Goal: Communication & Community: Answer question/provide support

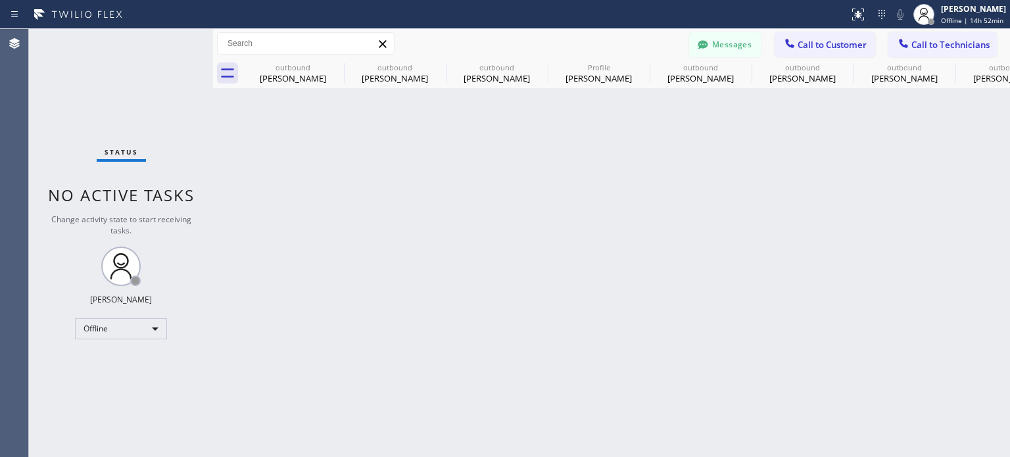
click at [803, 271] on div "Back to Dashboard Change Sender ID Customers Technicians HH [PERSON_NAME] [DATE…" at bounding box center [611, 243] width 797 height 428
click at [723, 41] on button "Messages" at bounding box center [725, 44] width 72 height 25
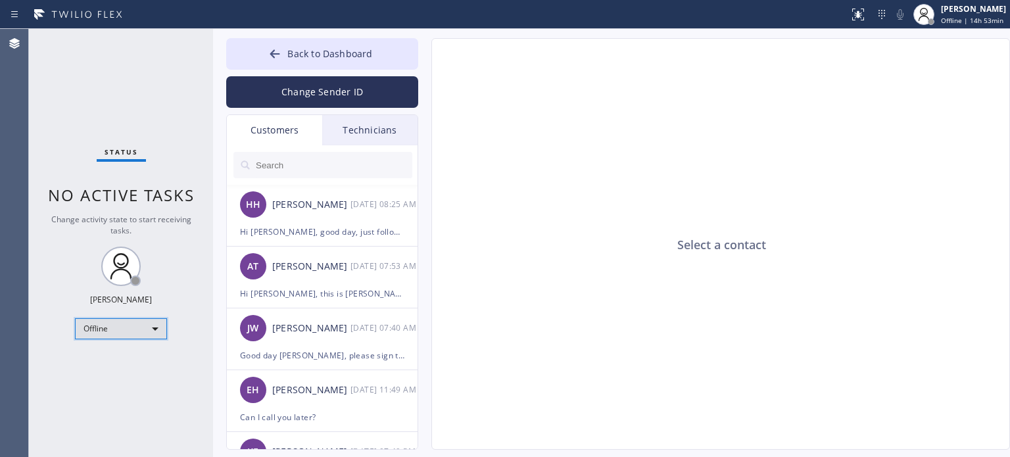
click at [118, 320] on div "Offline" at bounding box center [121, 328] width 92 height 21
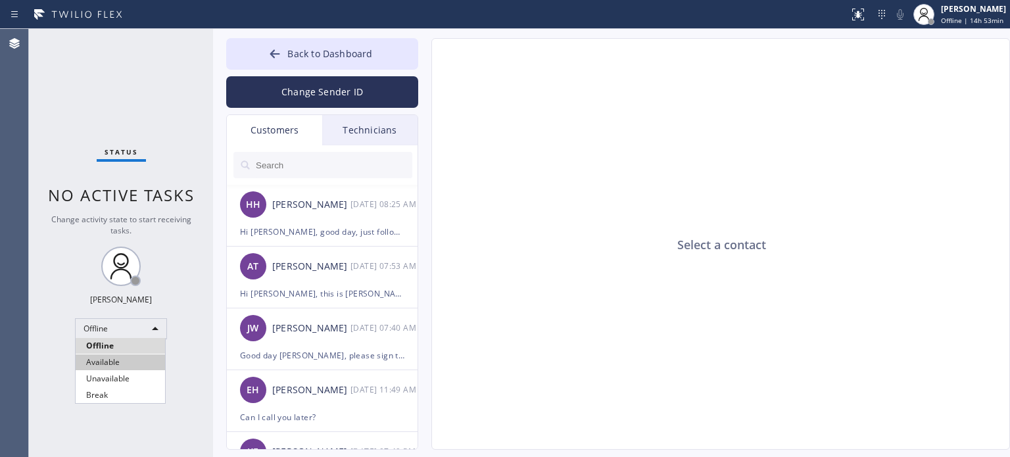
click at [116, 363] on li "Available" at bounding box center [120, 362] width 89 height 16
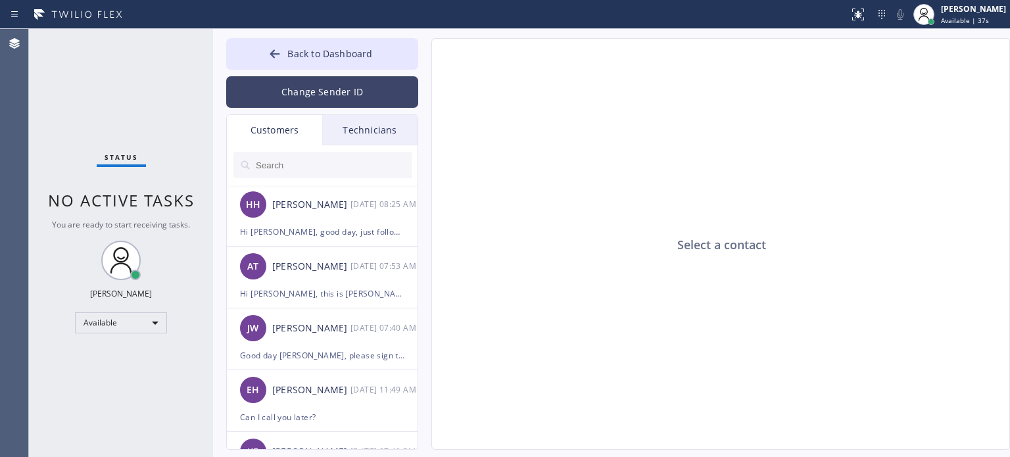
click at [310, 83] on button "Change Sender ID" at bounding box center [322, 92] width 192 height 32
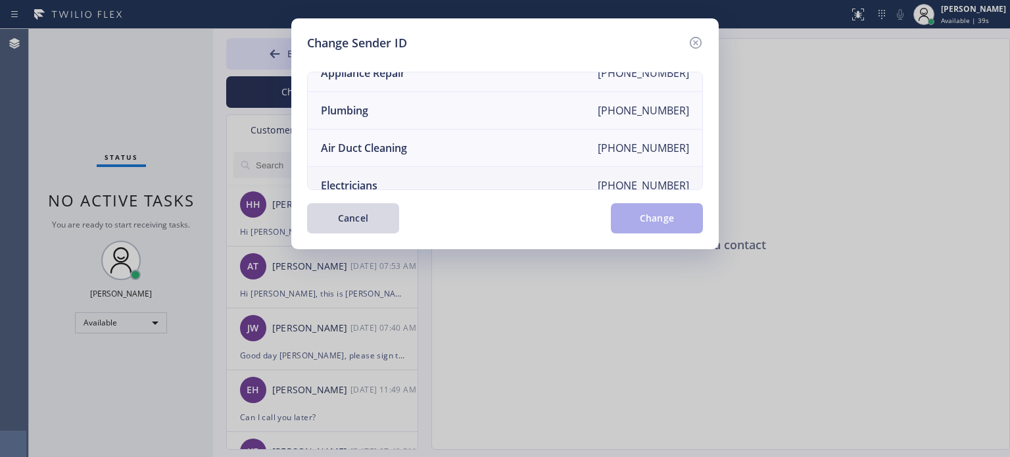
scroll to position [153, 0]
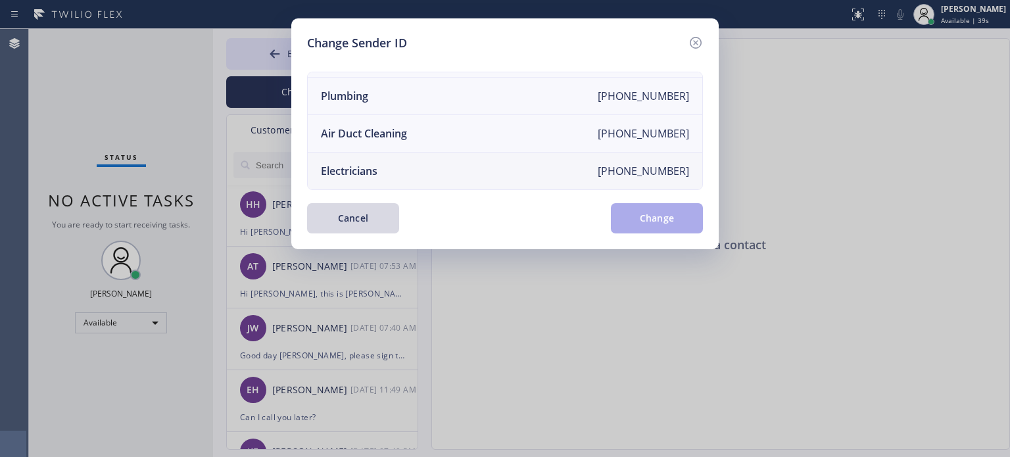
click at [389, 160] on li "Electricians [PHONE_NUMBER]" at bounding box center [505, 170] width 394 height 37
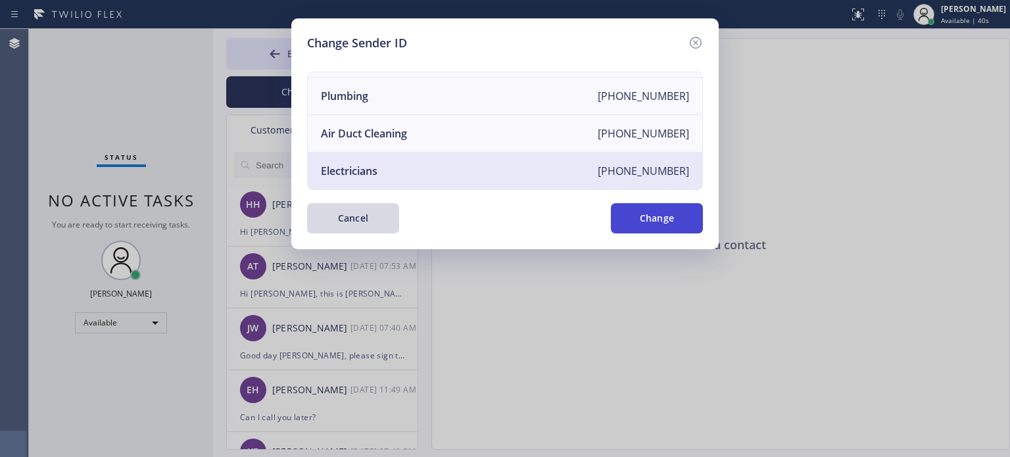
click at [640, 215] on button "Change" at bounding box center [657, 218] width 92 height 30
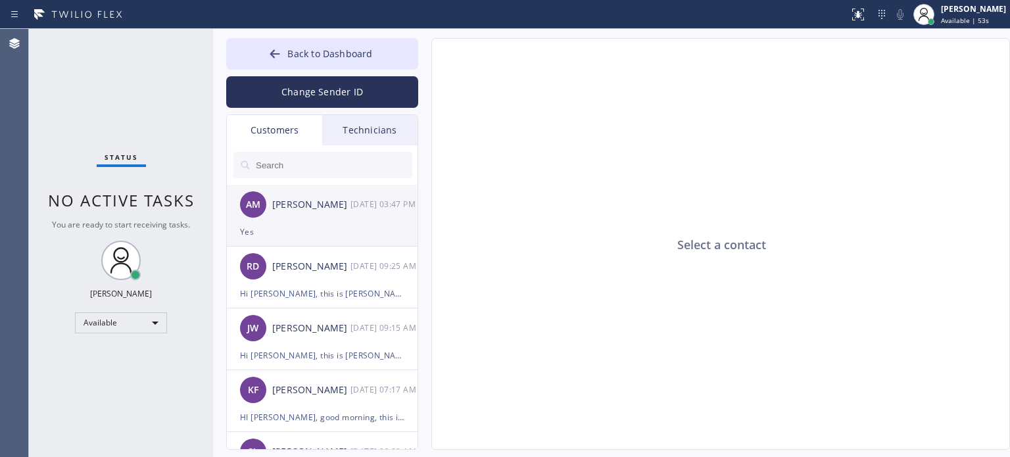
click at [315, 219] on div "AM [PERSON_NAME] [DATE] 03:47 PM" at bounding box center [323, 204] width 192 height 39
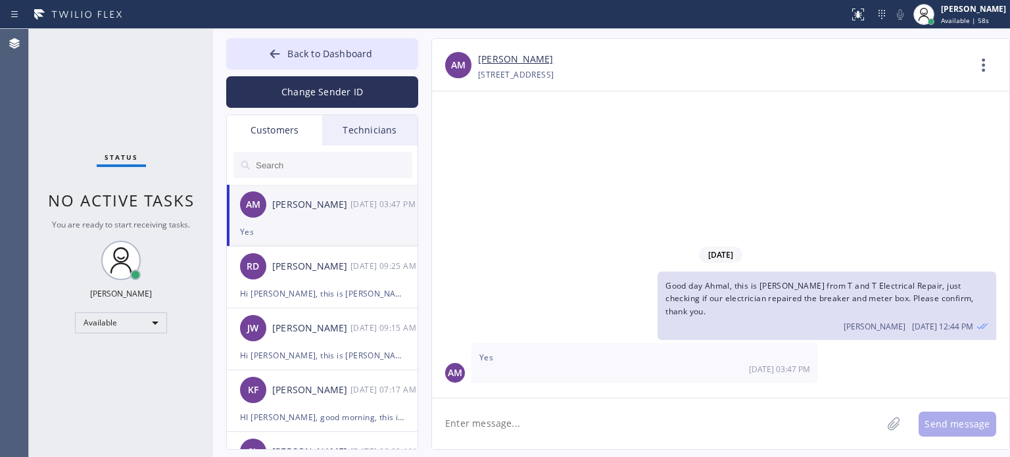
click at [490, 429] on textarea at bounding box center [657, 423] width 450 height 51
type textarea "got it, I will send the paid invoice [DATE], thank you"
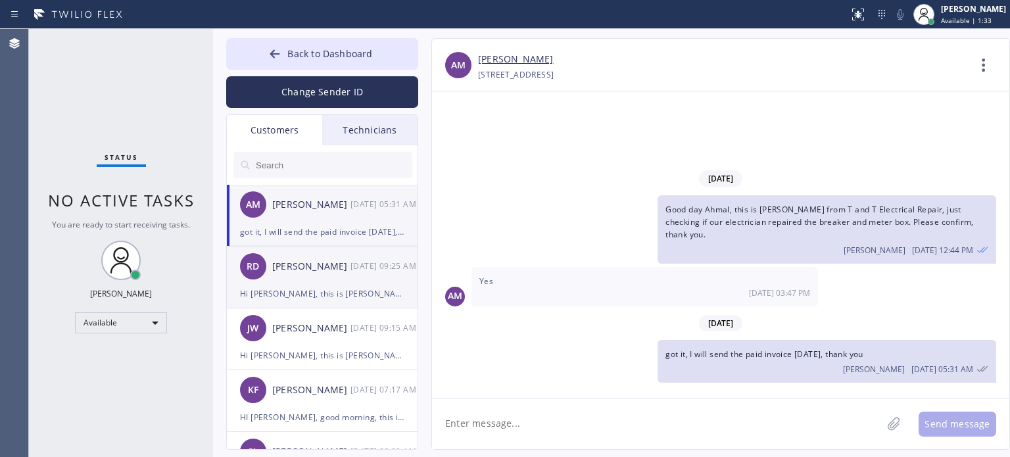
click at [320, 291] on div "Hi [PERSON_NAME], this is [PERSON_NAME] from [PERSON_NAME] Electric, I already …" at bounding box center [322, 293] width 164 height 15
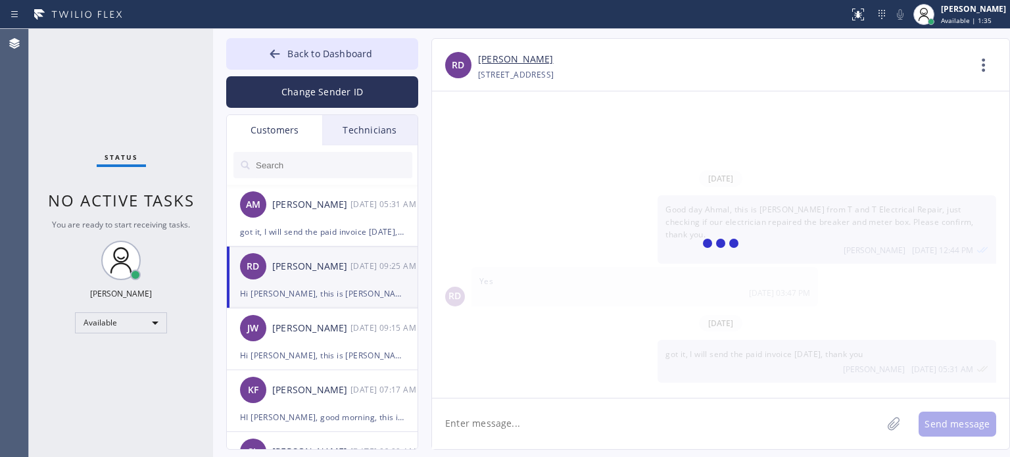
scroll to position [94, 0]
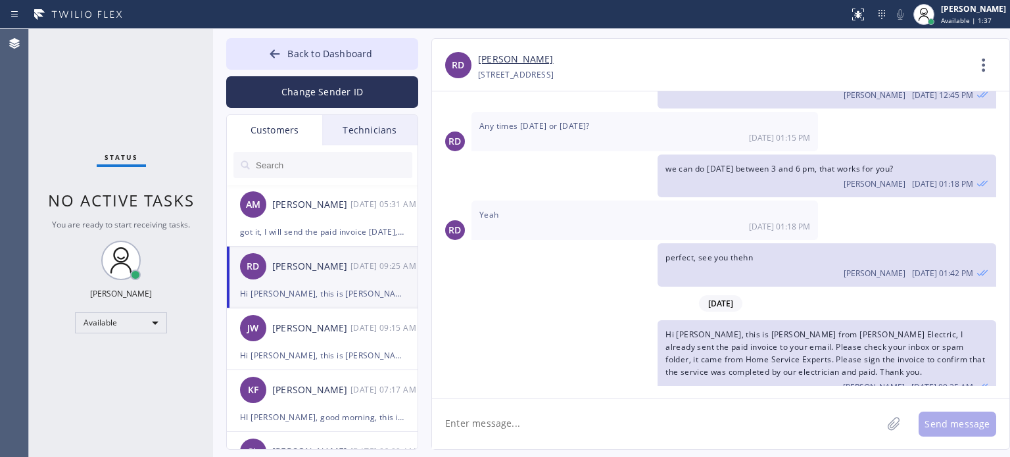
click at [585, 420] on textarea at bounding box center [657, 423] width 450 height 51
click at [344, 228] on div "got it, I will send the paid invoice [DATE], thank you" at bounding box center [322, 231] width 164 height 15
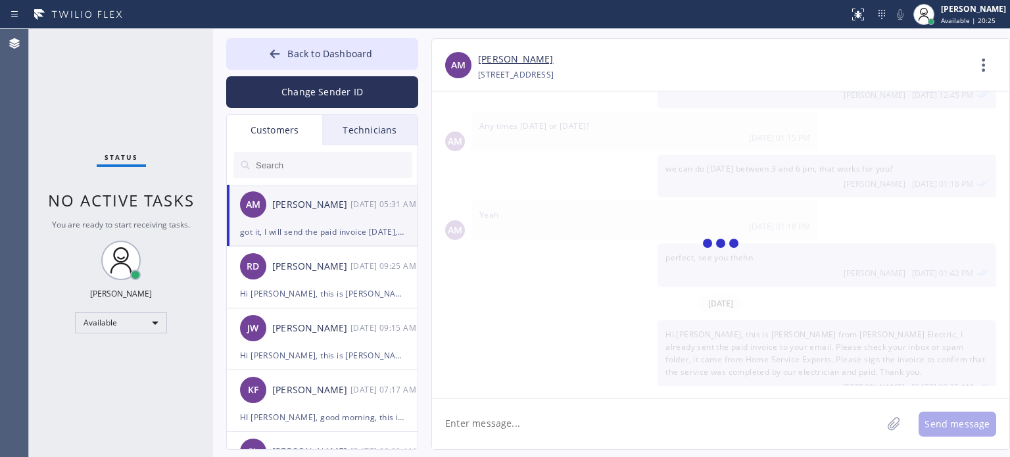
scroll to position [0, 0]
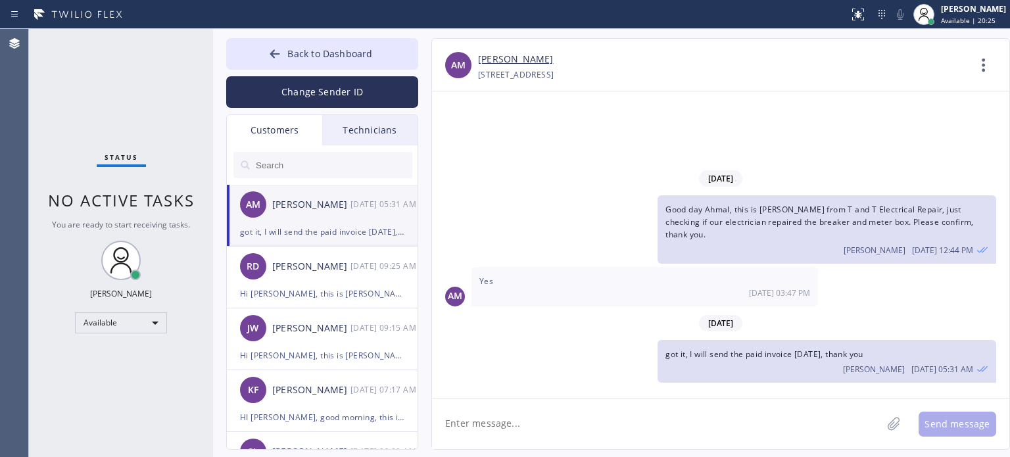
click at [526, 423] on textarea at bounding box center [657, 423] width 450 height 51
click at [760, 413] on textarea "Hi Ahmal," at bounding box center [668, 423] width 473 height 51
paste textarea "I already sent the paid invoice to your email. Please check your inbox or spam …"
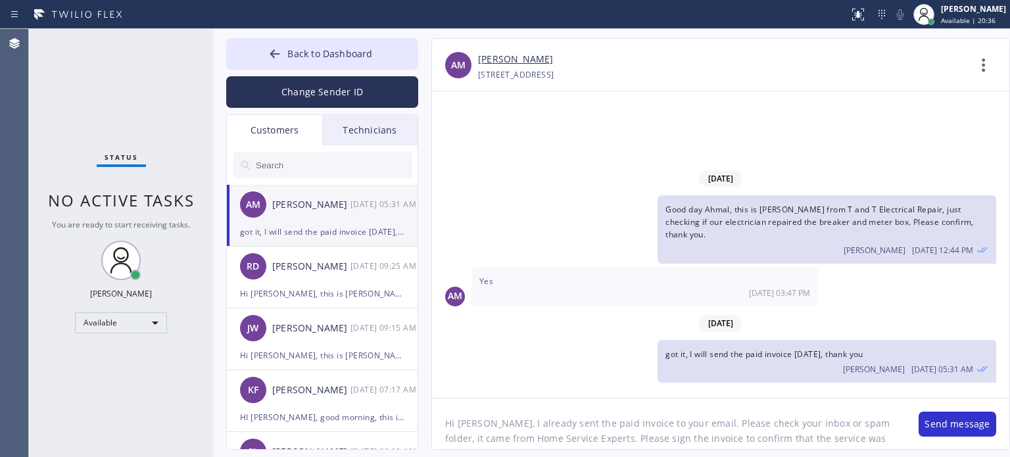
scroll to position [26, 0]
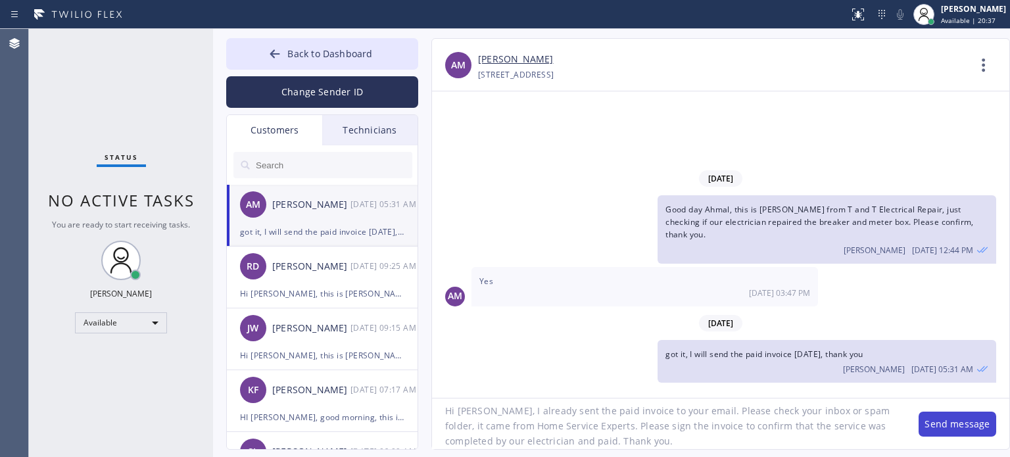
type textarea "Hi [PERSON_NAME], I already sent the paid invoice to your email. Please check y…"
click at [948, 427] on button "Send message" at bounding box center [957, 423] width 78 height 25
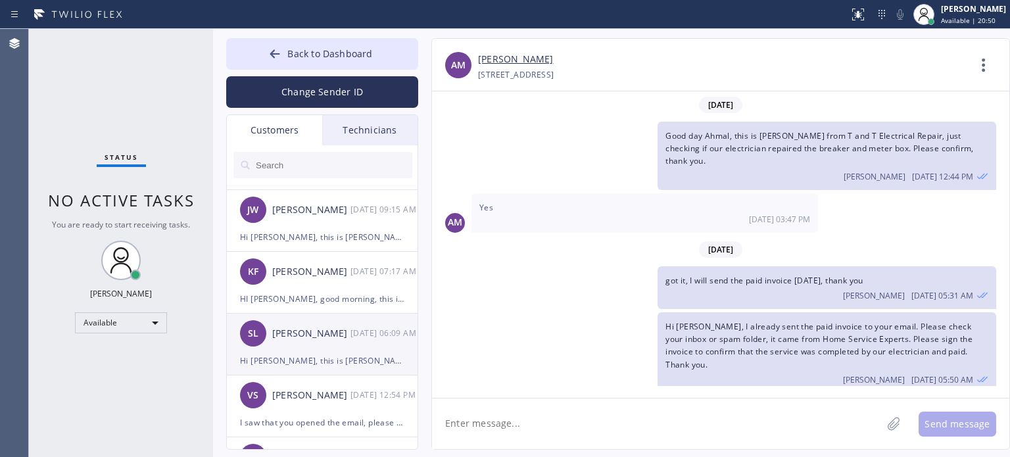
scroll to position [197, 0]
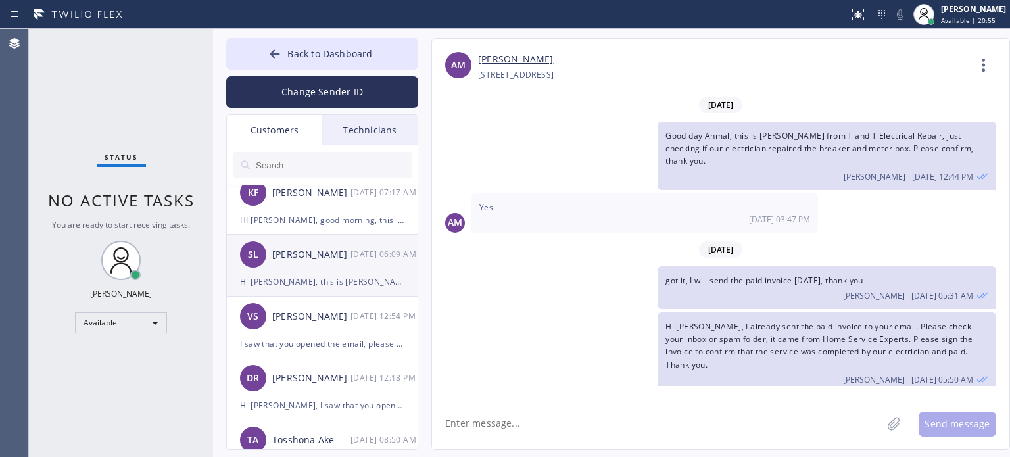
click at [315, 283] on div "Hi [PERSON_NAME], this is [PERSON_NAME] from [PERSON_NAME] Electrical, I alread…" at bounding box center [322, 281] width 164 height 15
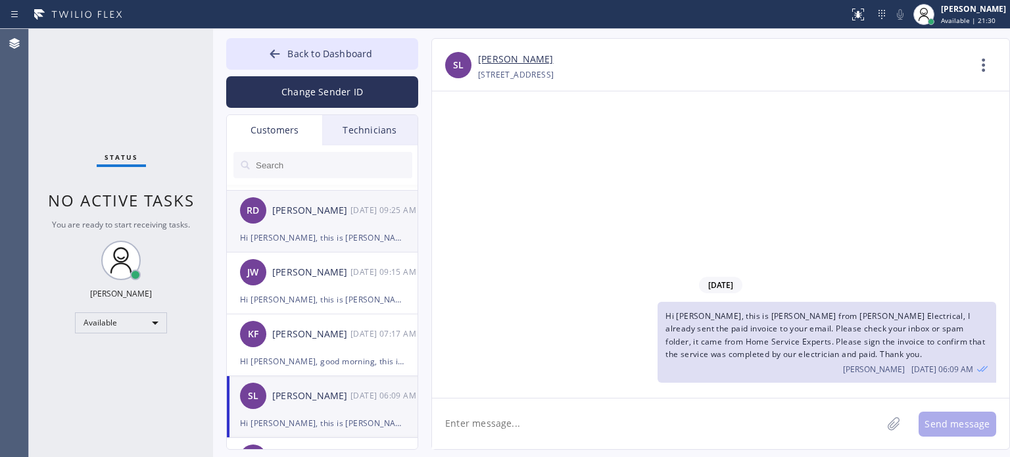
scroll to position [0, 0]
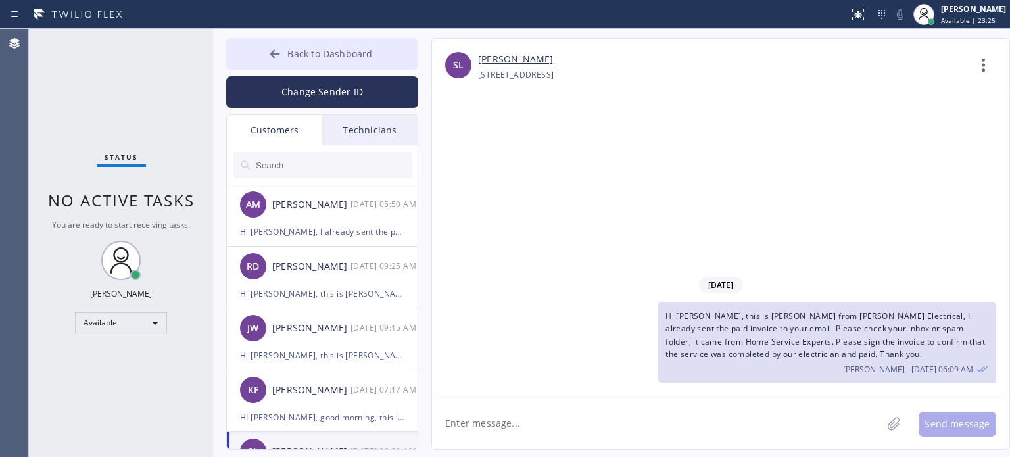
click at [266, 46] on button "Back to Dashboard" at bounding box center [322, 54] width 192 height 32
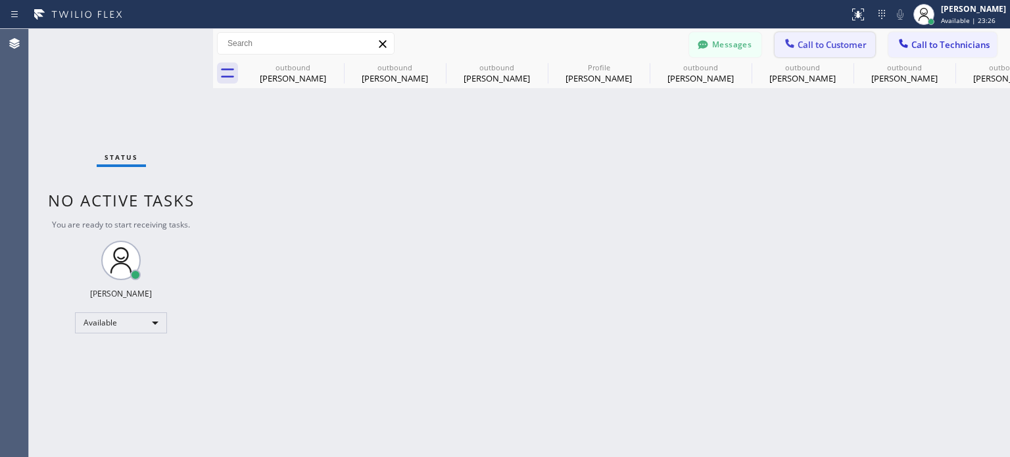
click at [812, 46] on span "Call to Customer" at bounding box center [831, 45] width 69 height 12
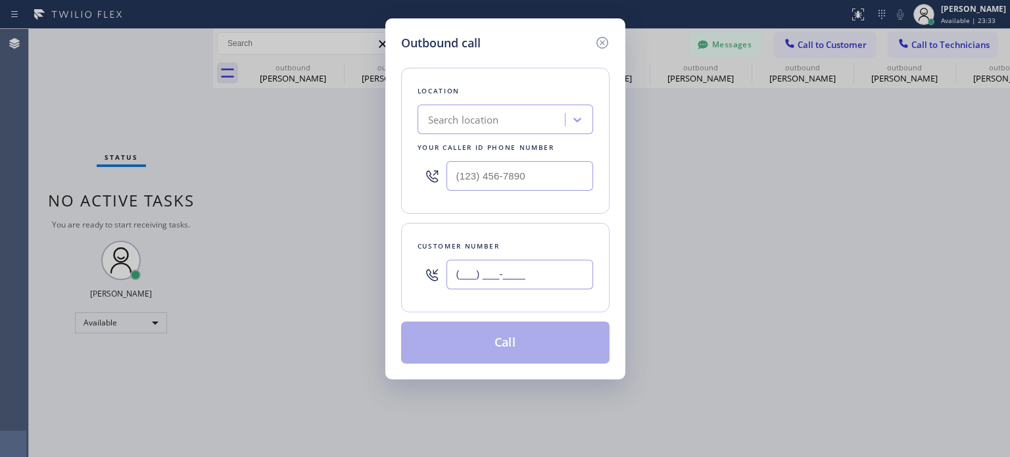
click at [506, 271] on input "(___) ___-____" at bounding box center [519, 275] width 147 height 30
paste input "201) 390-1106"
type input "[PHONE_NUMBER]"
click at [501, 117] on div "Search location" at bounding box center [492, 119] width 143 height 23
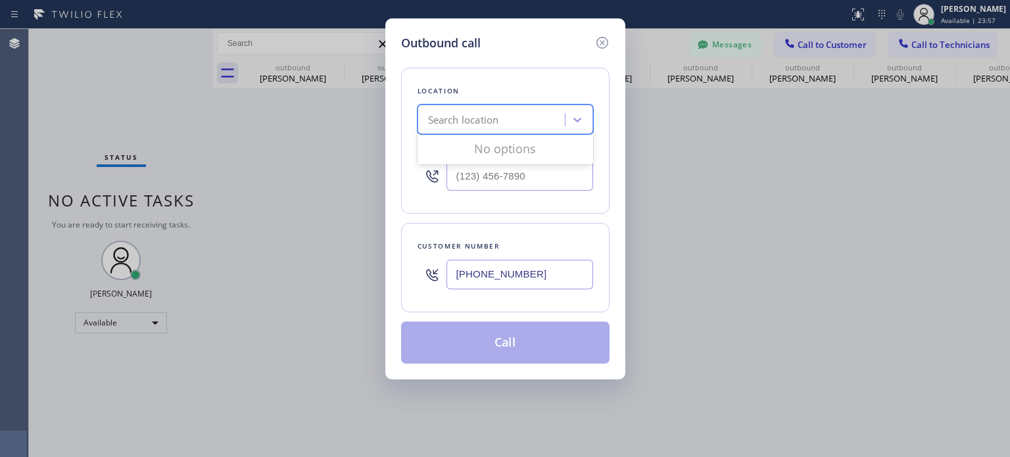
paste input "Electrical Land [GEOGRAPHIC_DATA][PERSON_NAME](ABB Electric)"
type input "Electrical Land [GEOGRAPHIC_DATA][PERSON_NAME](ABB Electric)"
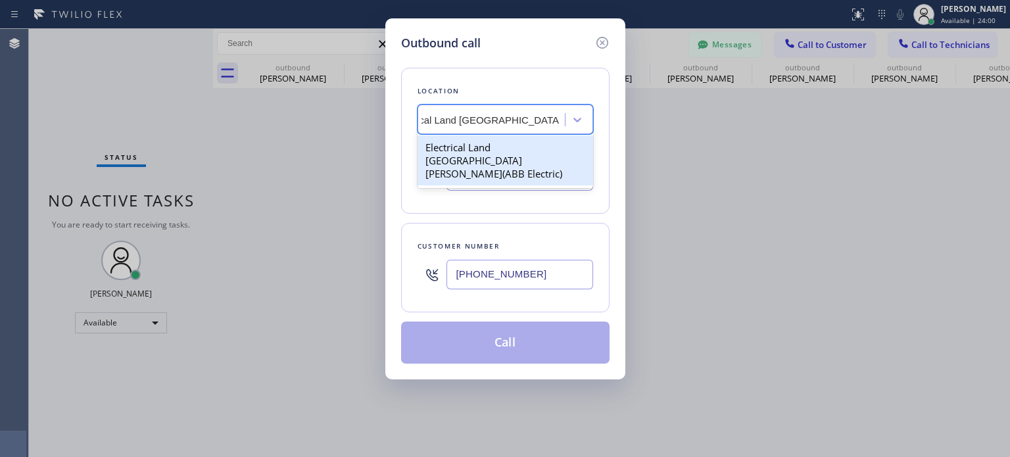
click at [505, 152] on div "Electrical Land [GEOGRAPHIC_DATA][PERSON_NAME](ABB Electric)" at bounding box center [504, 160] width 175 height 50
type input "[PHONE_NUMBER]"
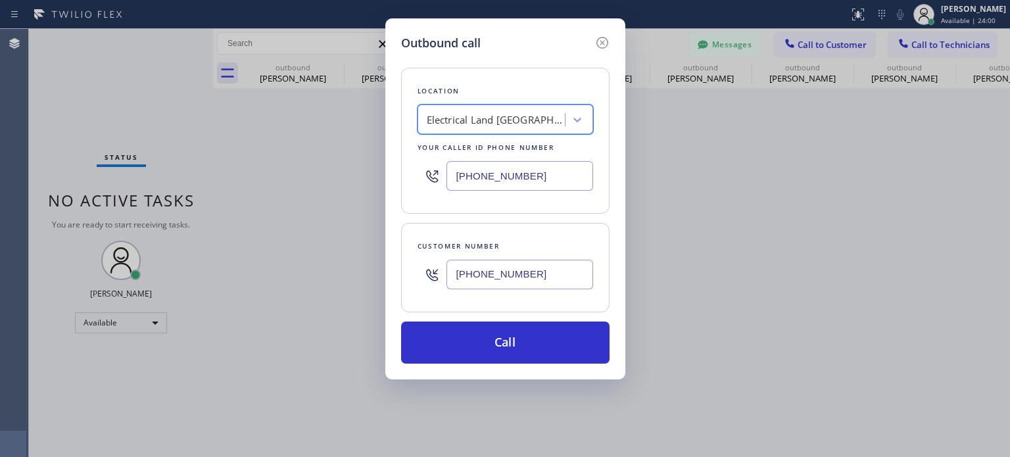
scroll to position [0, 1]
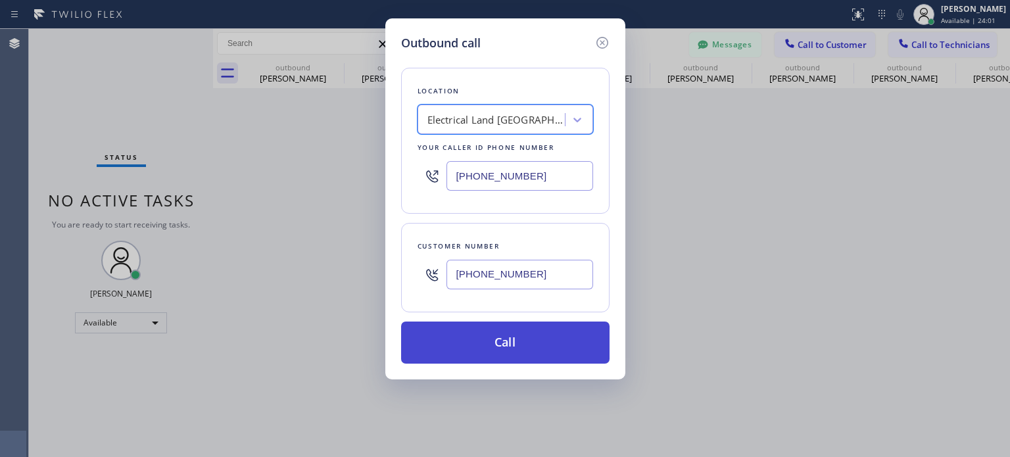
click at [519, 342] on button "Call" at bounding box center [505, 342] width 208 height 42
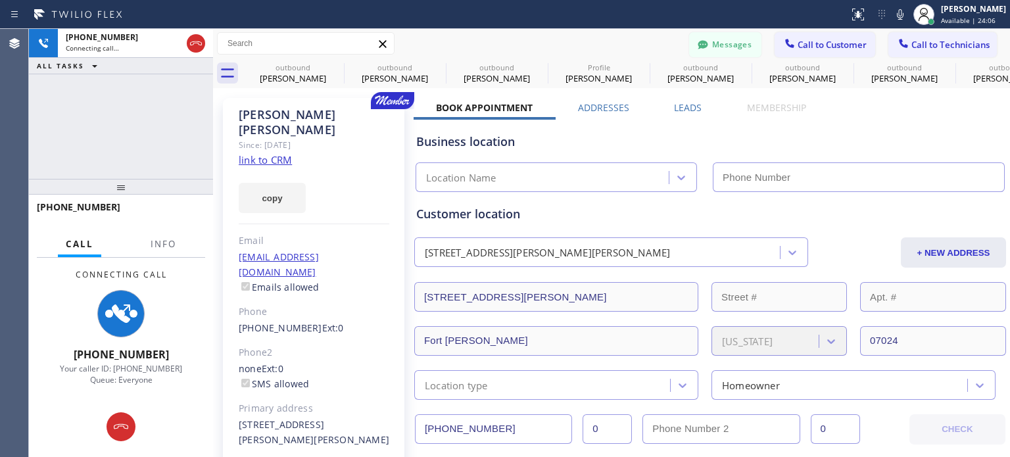
type input "[PHONE_NUMBER]"
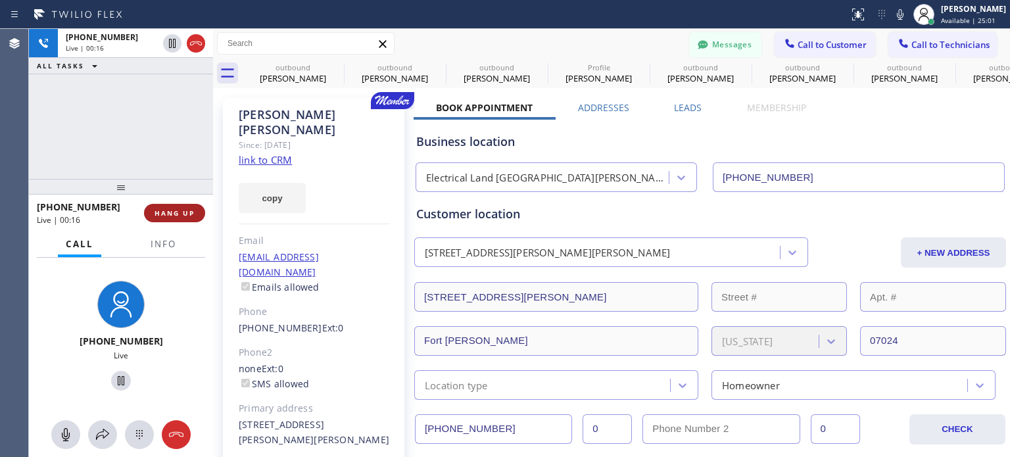
click at [184, 219] on button "HANG UP" at bounding box center [174, 213] width 61 height 18
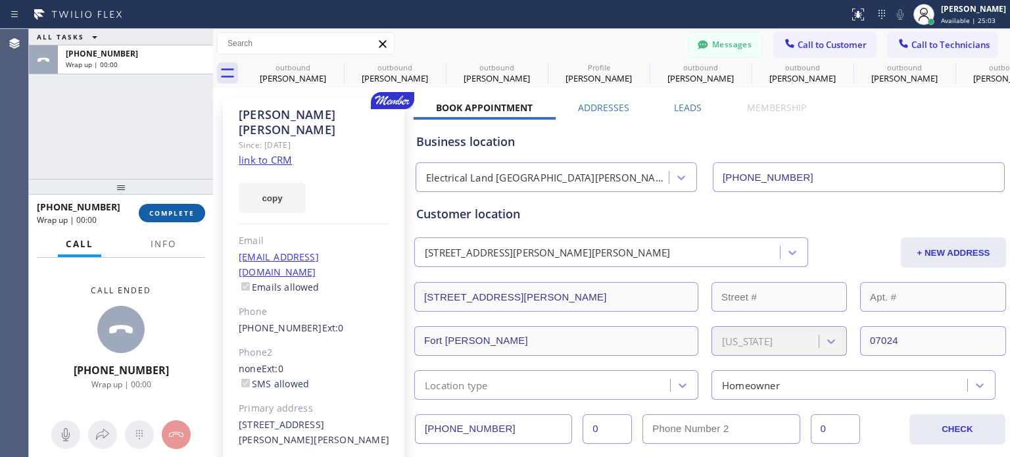
click at [182, 217] on span "COMPLETE" at bounding box center [171, 212] width 45 height 9
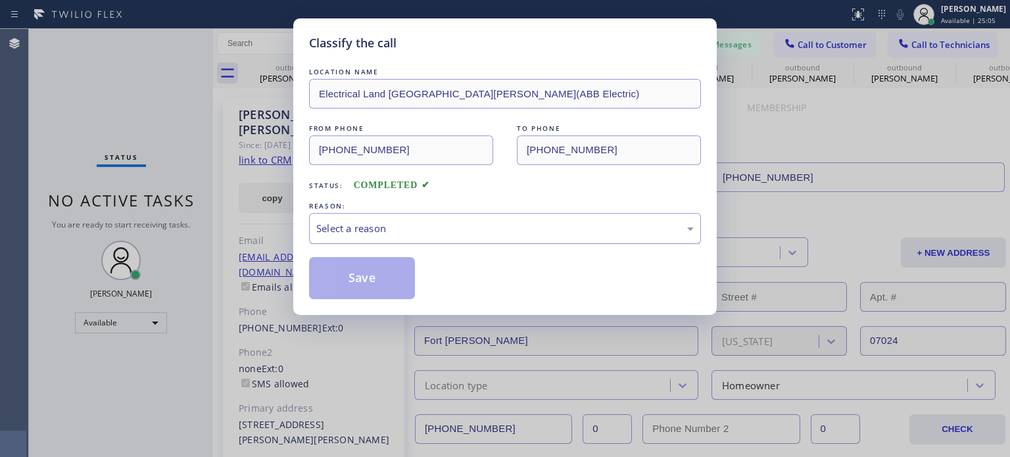
click at [436, 227] on div "Select a reason" at bounding box center [504, 228] width 377 height 15
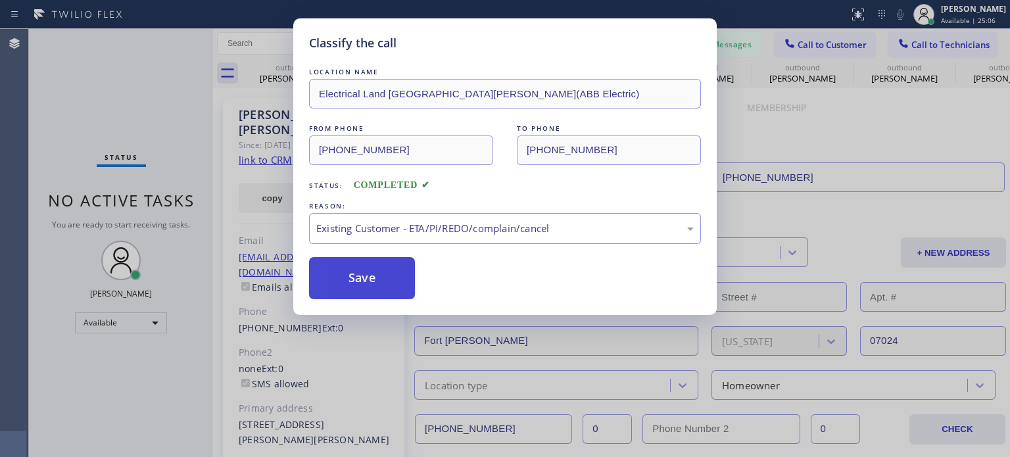
click at [386, 296] on button "Save" at bounding box center [362, 278] width 106 height 42
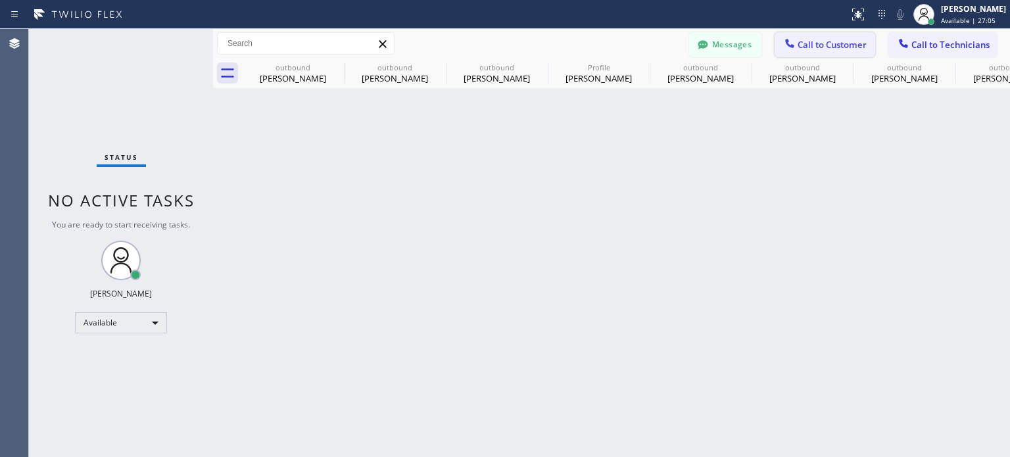
click at [799, 47] on span "Call to Customer" at bounding box center [831, 45] width 69 height 12
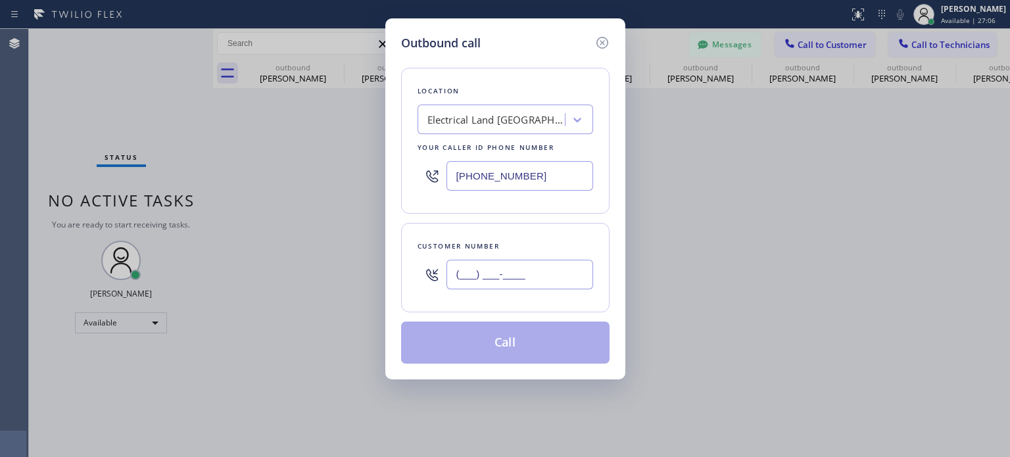
click at [472, 285] on input "(___) ___-____" at bounding box center [519, 275] width 147 height 30
paste input "908) 502-1826"
type input "[PHONE_NUMBER]"
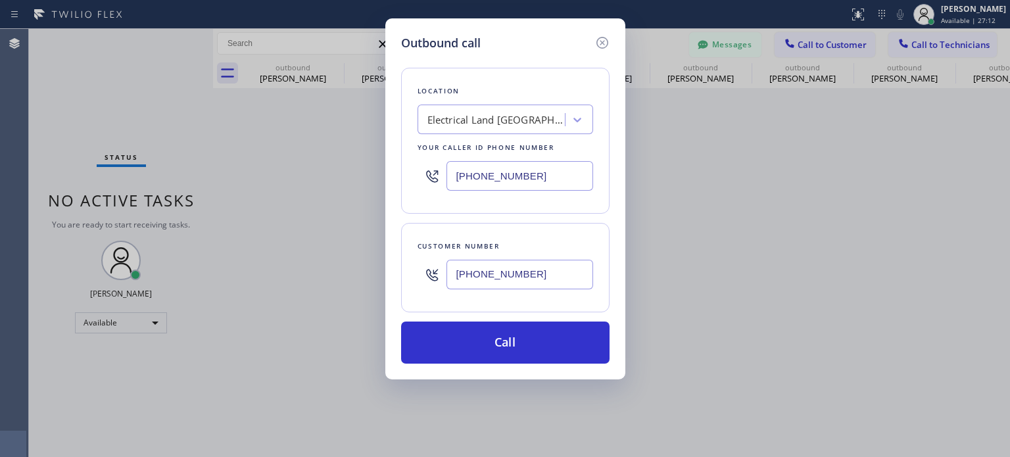
click at [482, 171] on input "[PHONE_NUMBER]" at bounding box center [519, 176] width 147 height 30
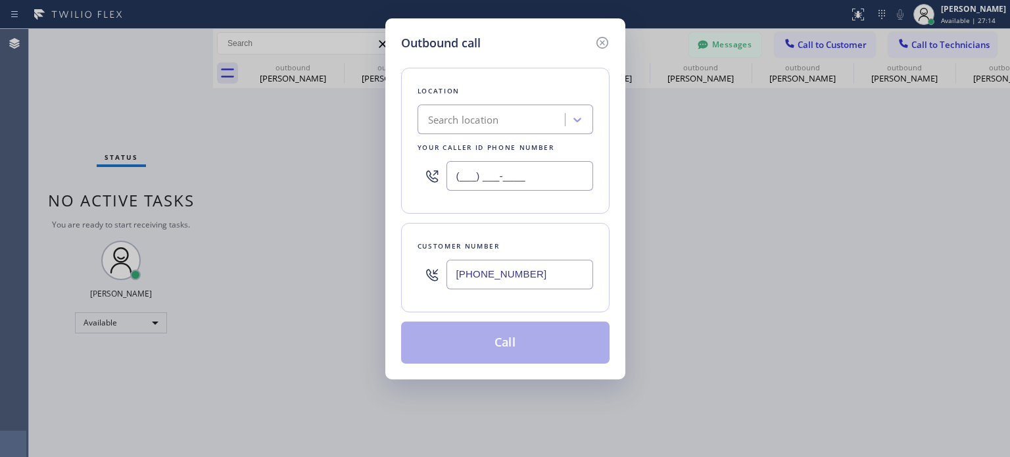
type input "(___) ___-____"
click at [461, 115] on div "Search location" at bounding box center [463, 119] width 71 height 15
paste input "Blue Moon Electrical Edison([PERSON_NAME] Electric LLC)"
type input "Blue Moon Electrical Edison([PERSON_NAME] Electric LLC)"
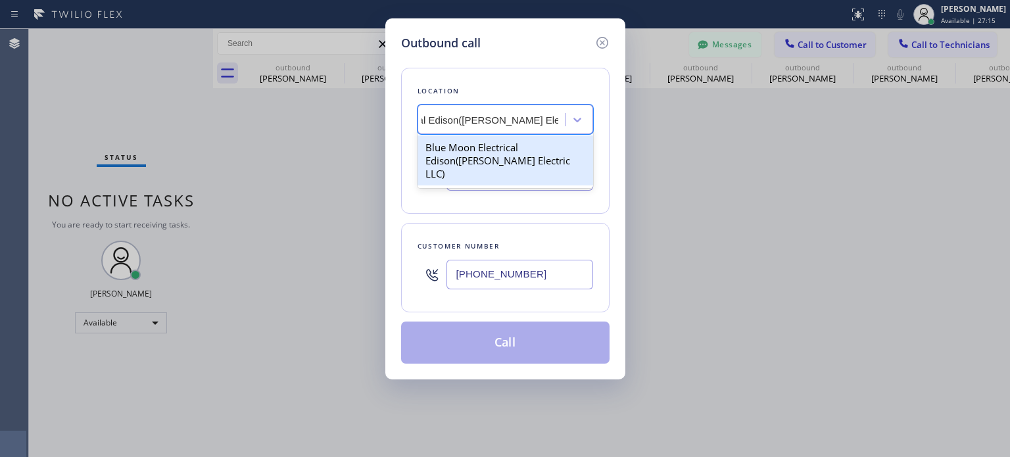
scroll to position [0, 91]
click at [476, 157] on div "Blue Moon Electrical Edison([PERSON_NAME] Electric LLC)" at bounding box center [504, 160] width 175 height 50
type input "[PHONE_NUMBER]"
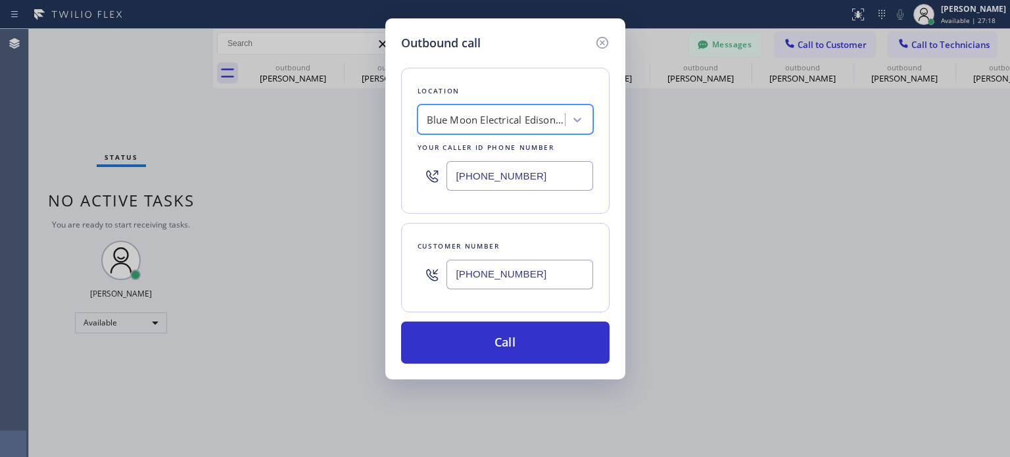
scroll to position [0, 1]
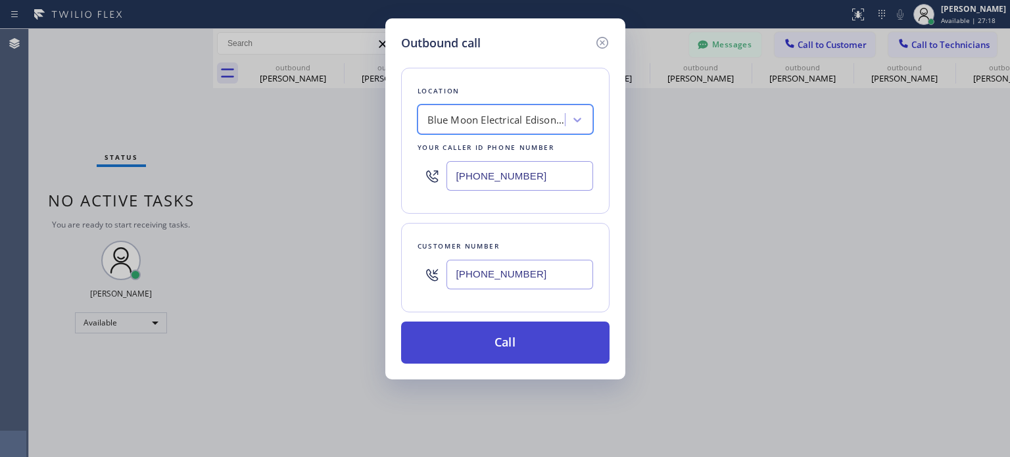
click at [474, 348] on button "Call" at bounding box center [505, 342] width 208 height 42
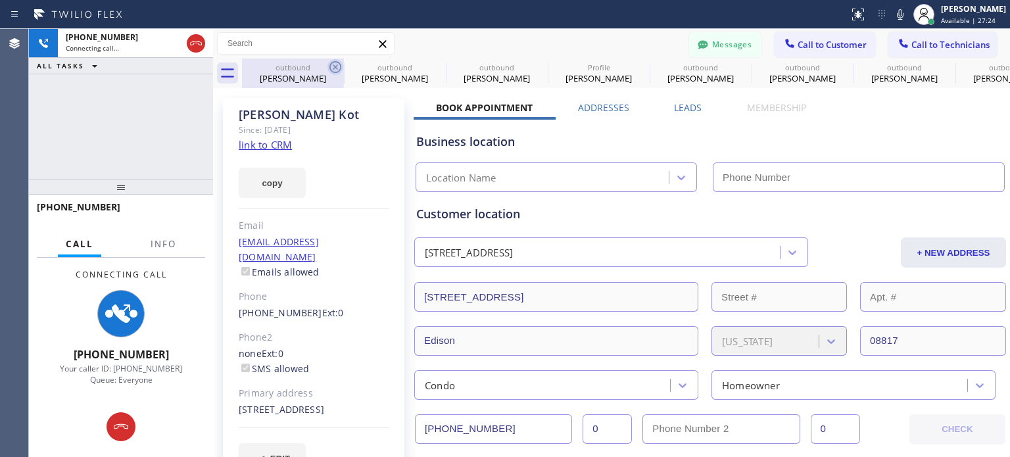
click at [337, 67] on icon at bounding box center [335, 67] width 16 height 16
click at [0, 0] on icon at bounding box center [0, 0] width 0 height 0
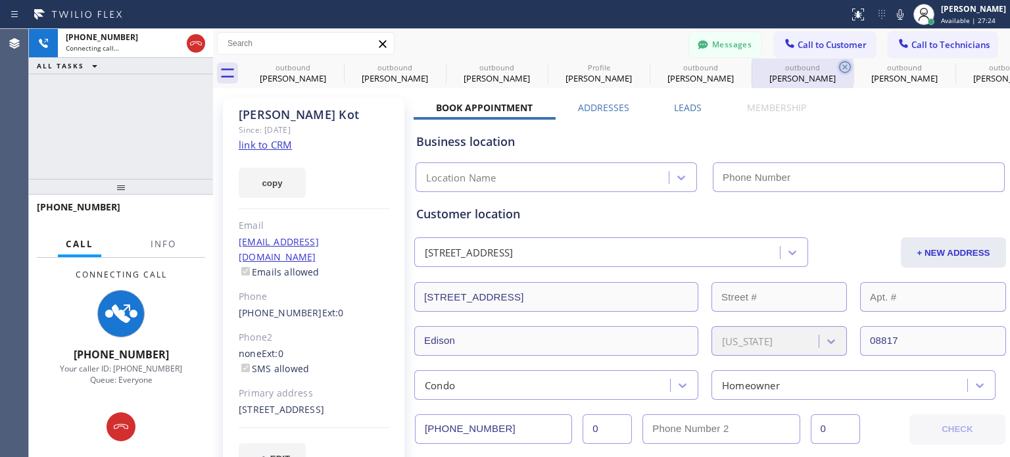
click at [839, 66] on icon at bounding box center [845, 67] width 12 height 12
click at [0, 0] on icon at bounding box center [0, 0] width 0 height 0
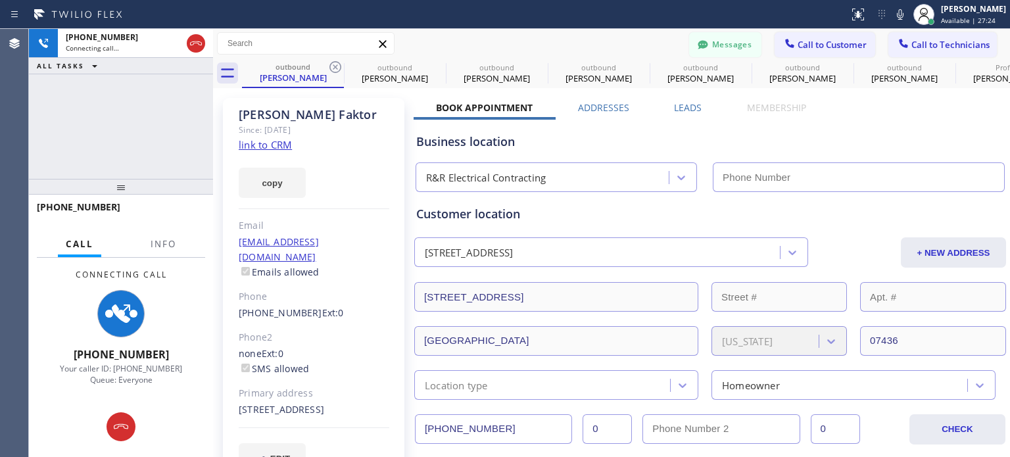
type input "[PHONE_NUMBER]"
click at [336, 66] on icon at bounding box center [335, 67] width 12 height 12
click at [0, 0] on icon at bounding box center [0, 0] width 0 height 0
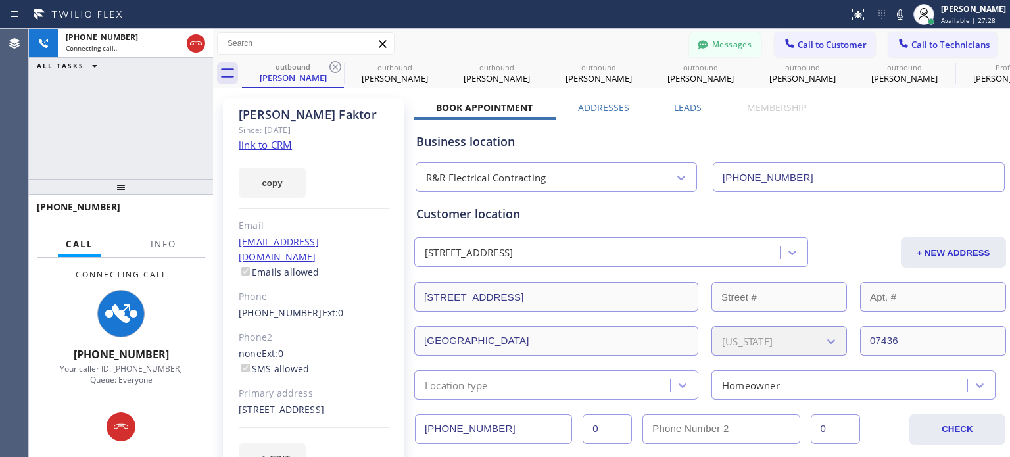
click at [0, 0] on icon at bounding box center [0, 0] width 0 height 0
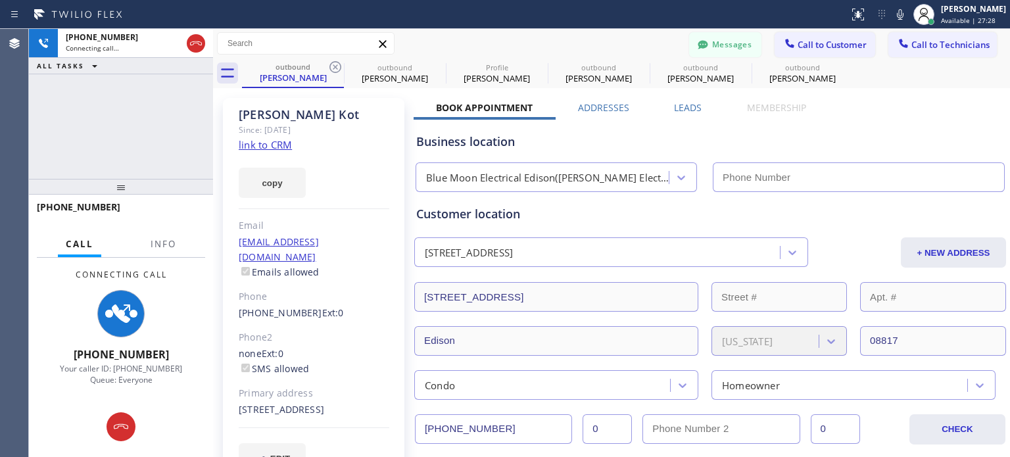
type input "[PHONE_NUMBER]"
click at [336, 66] on icon at bounding box center [335, 67] width 12 height 12
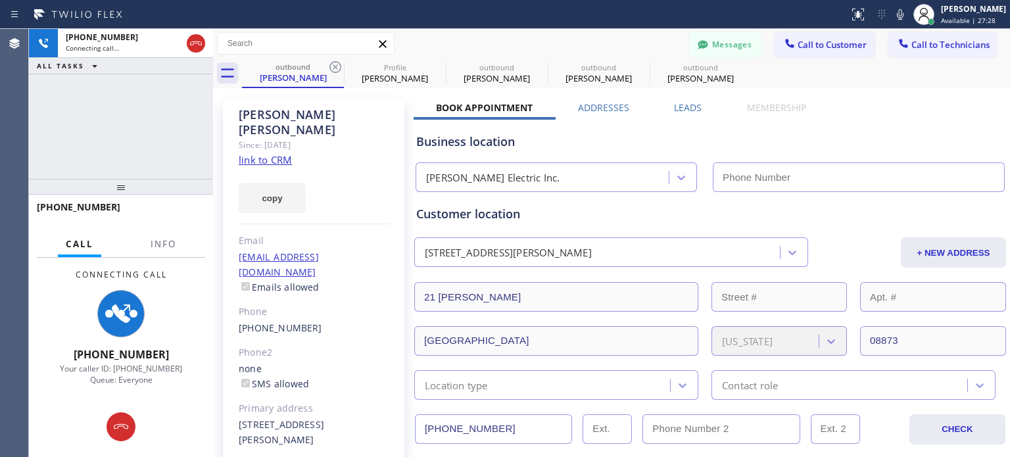
type input "[PHONE_NUMBER]"
click at [336, 66] on icon at bounding box center [335, 67] width 12 height 12
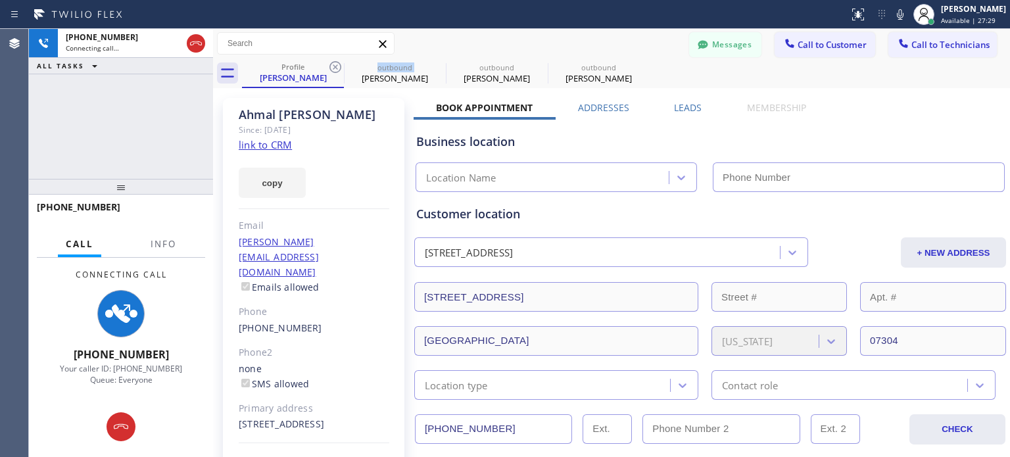
click at [336, 66] on icon at bounding box center [335, 67] width 12 height 12
type input "[PHONE_NUMBER]"
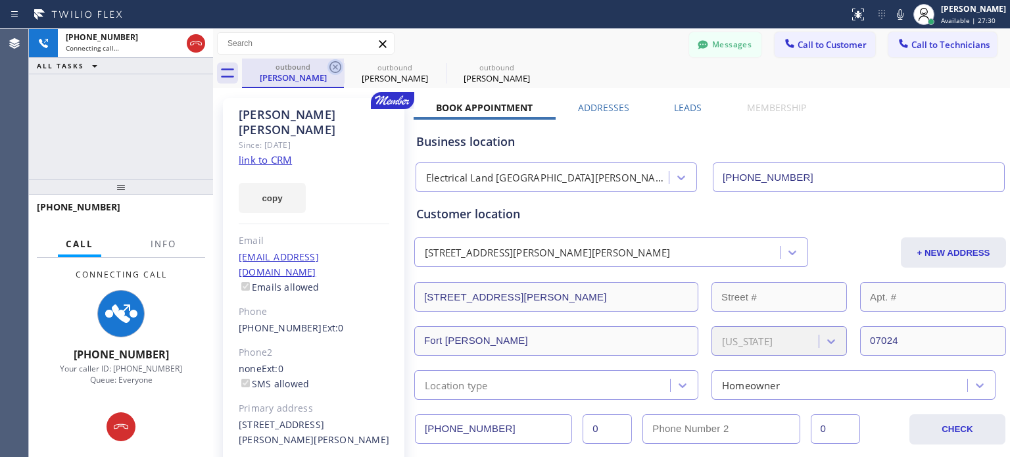
click at [335, 65] on icon at bounding box center [335, 67] width 16 height 16
type input "[PHONE_NUMBER]"
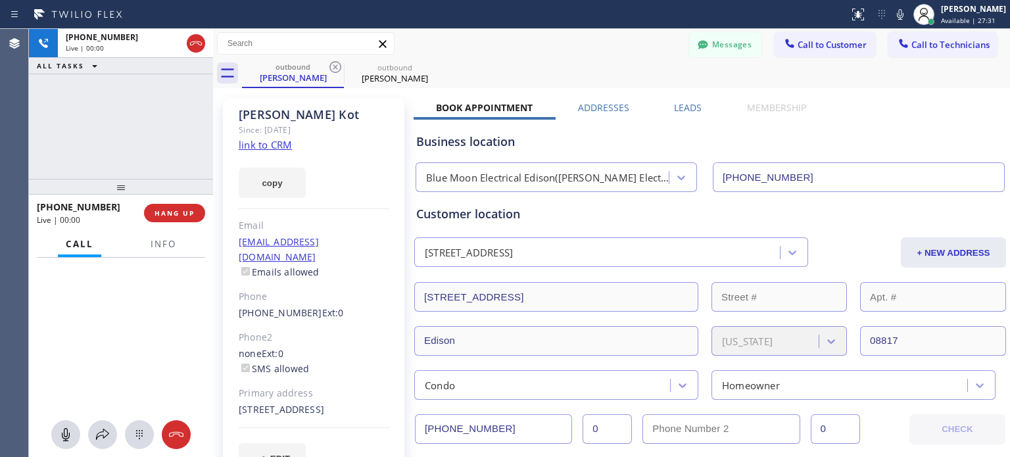
click at [335, 65] on icon at bounding box center [335, 67] width 16 height 16
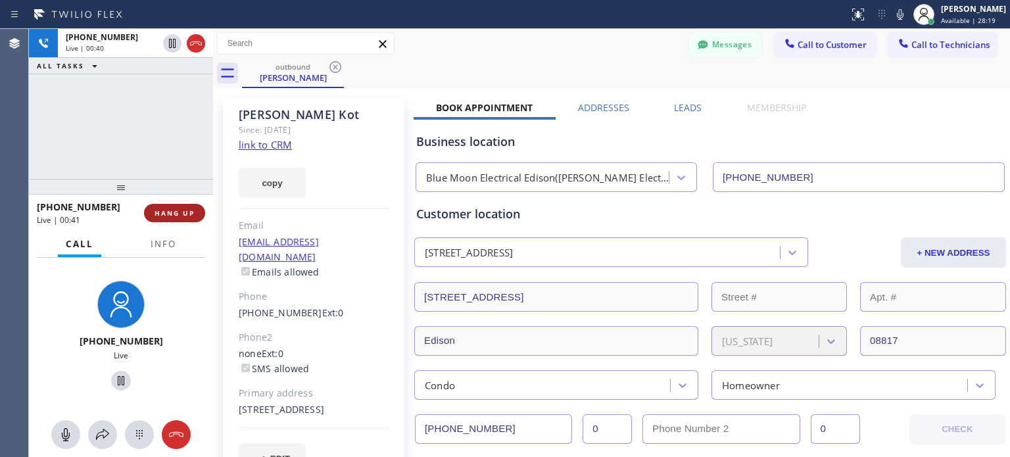
click at [177, 215] on span "HANG UP" at bounding box center [174, 212] width 40 height 9
